Goal: Check status: Check status

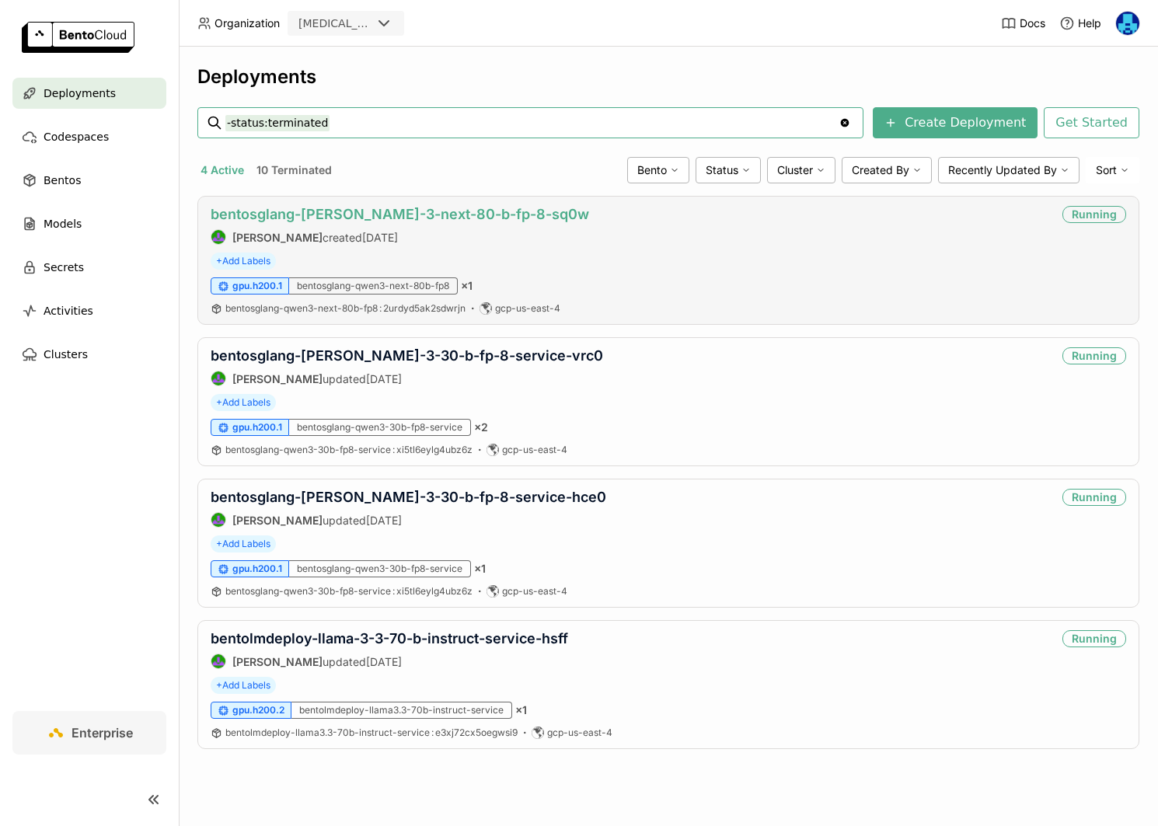
click at [376, 216] on link "bentosglang-[PERSON_NAME]-3-next-80-b-fp-8-sq0w" at bounding box center [400, 214] width 378 height 16
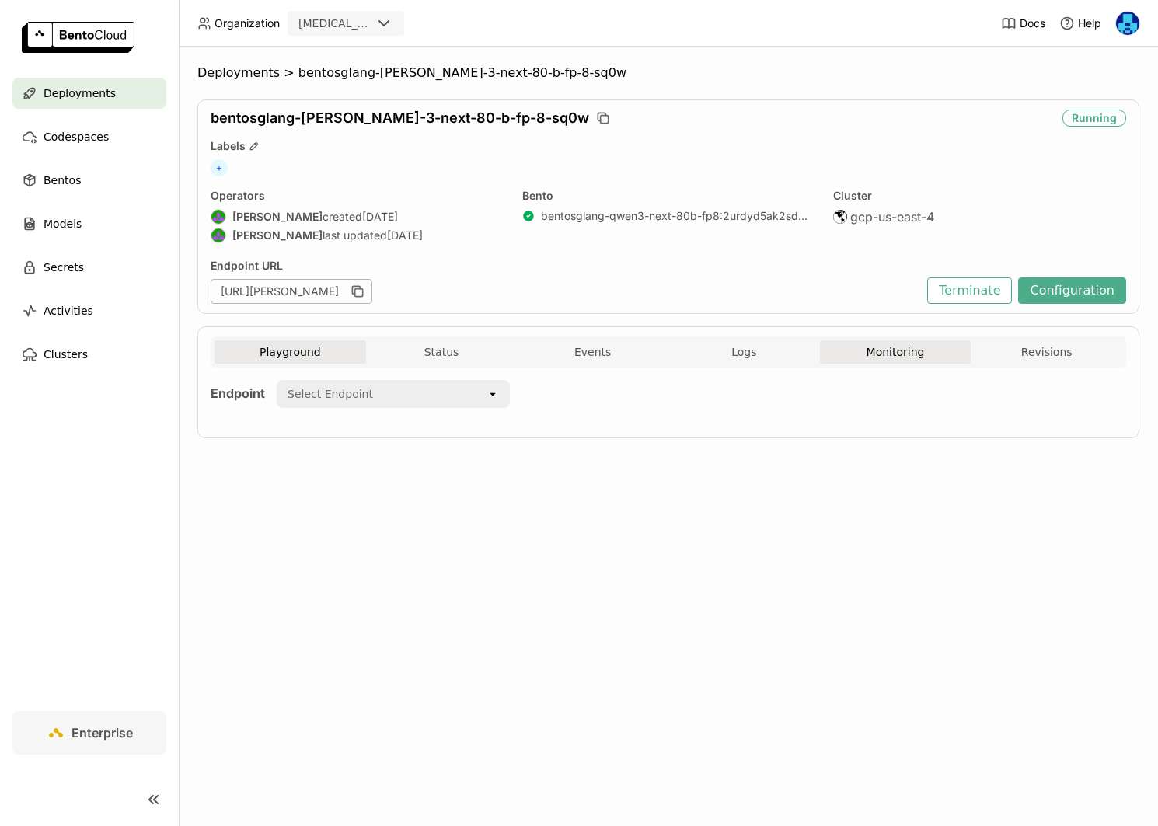
click at [883, 354] on button "Monitoring" at bounding box center [896, 351] width 152 height 23
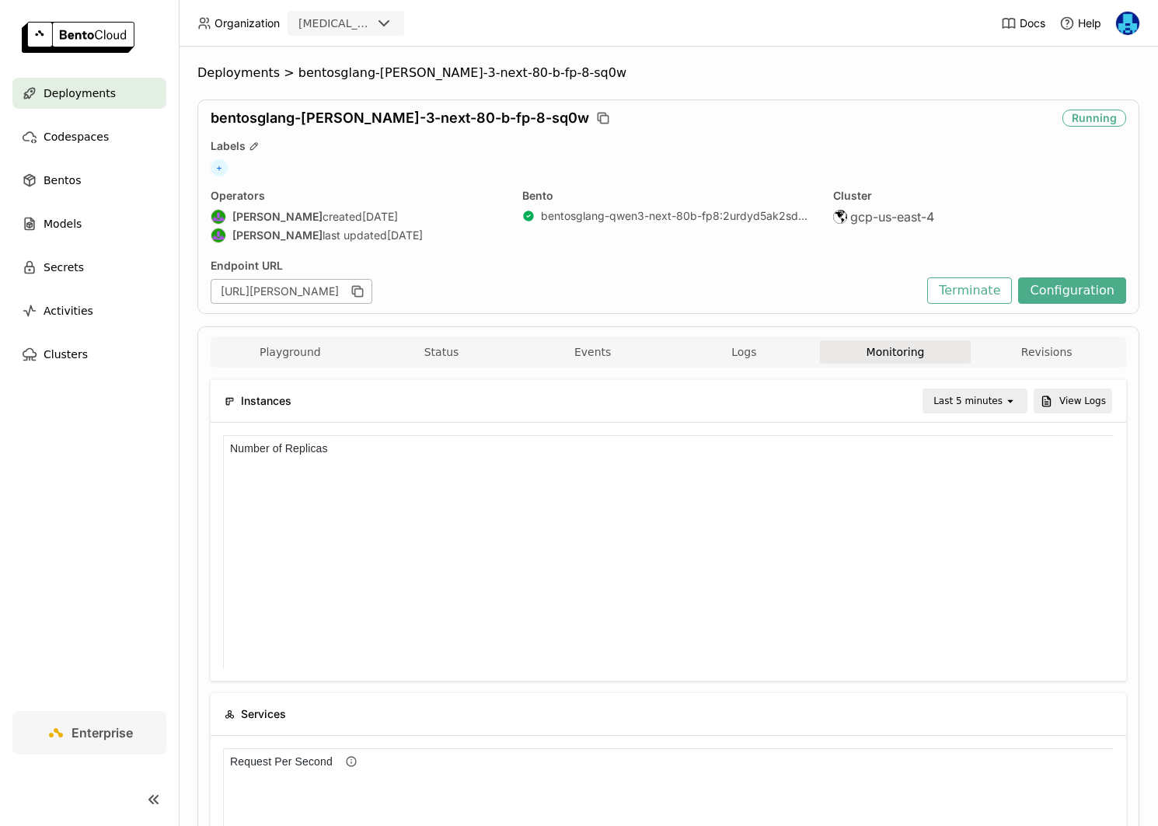
scroll to position [233, 890]
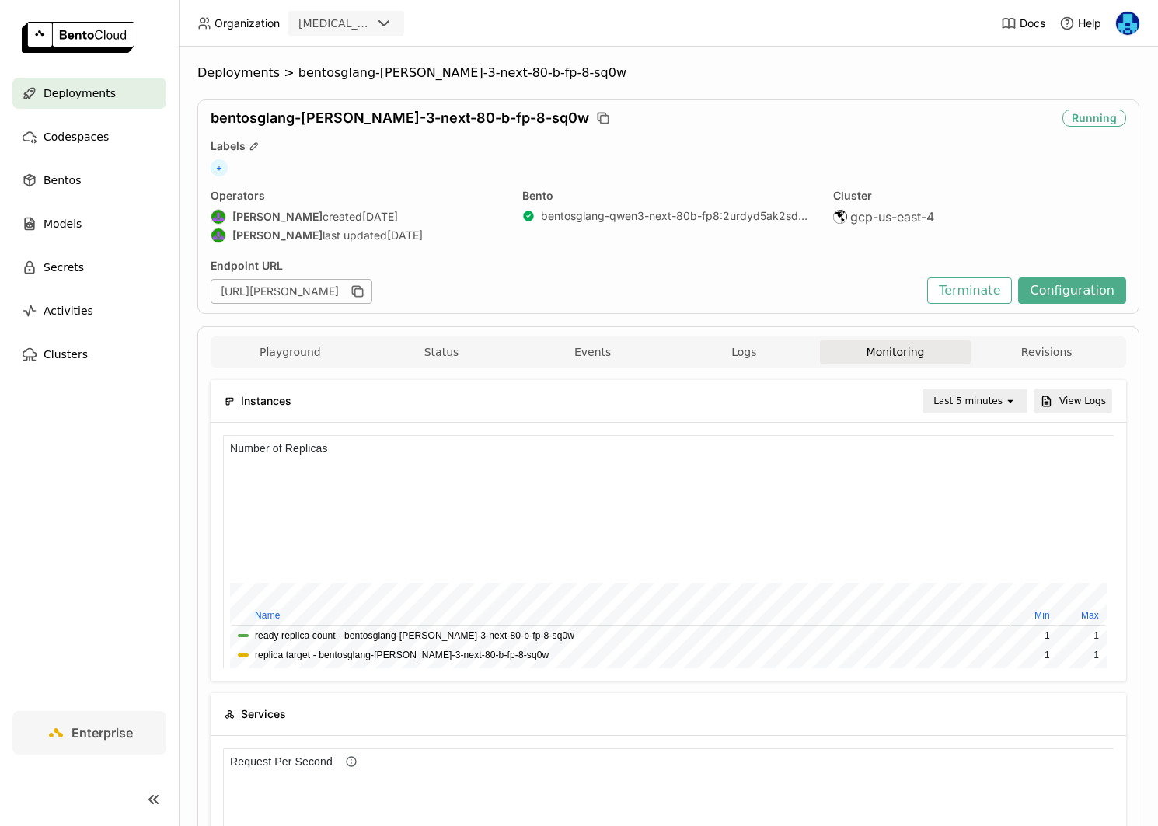
click at [976, 398] on div "Last 5 minutes" at bounding box center [967, 401] width 69 height 16
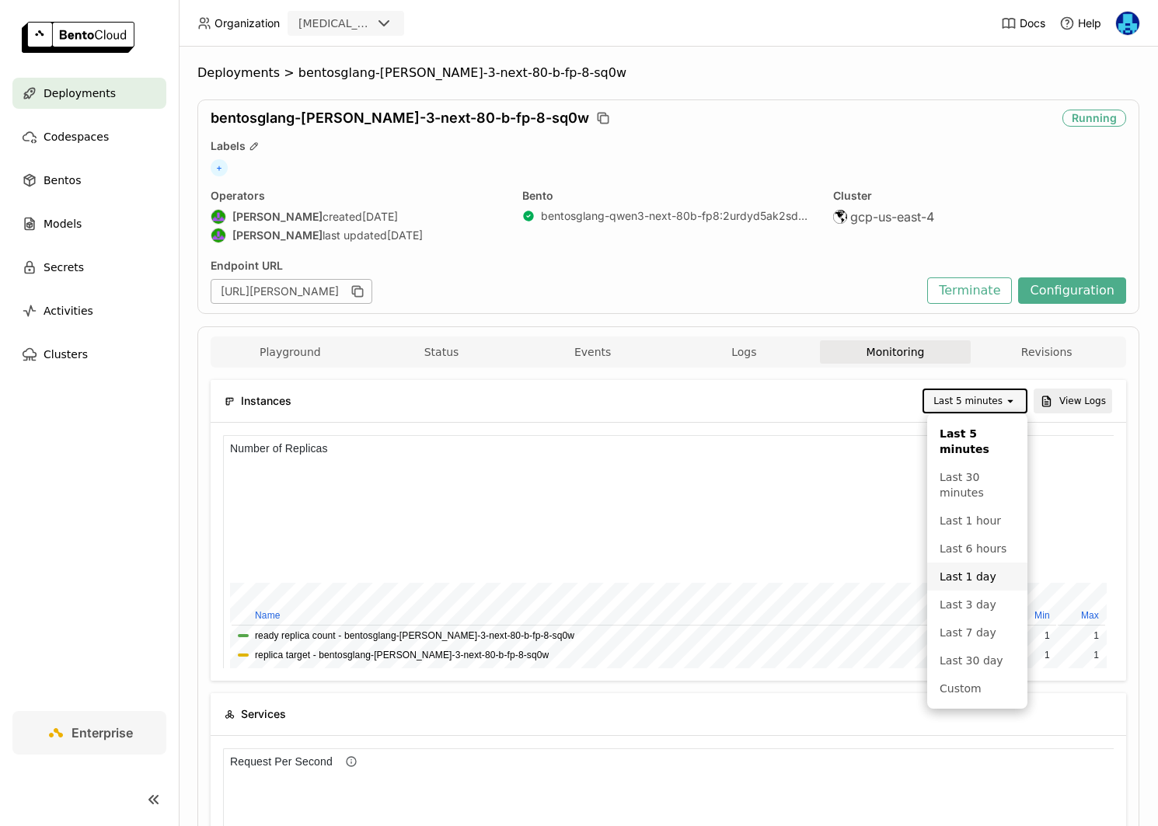
click at [972, 576] on div "Last 1 day" at bounding box center [976, 577] width 75 height 16
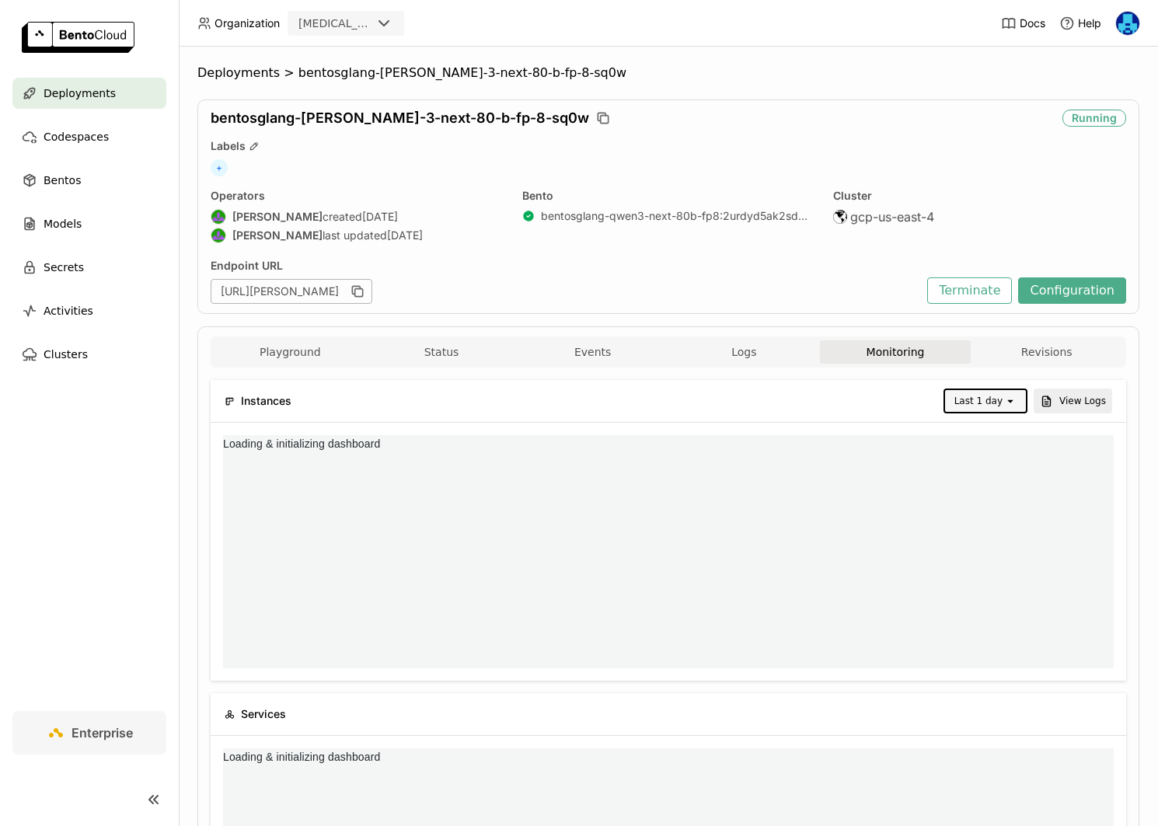
scroll to position [0, 0]
